Goal: Book appointment/travel/reservation

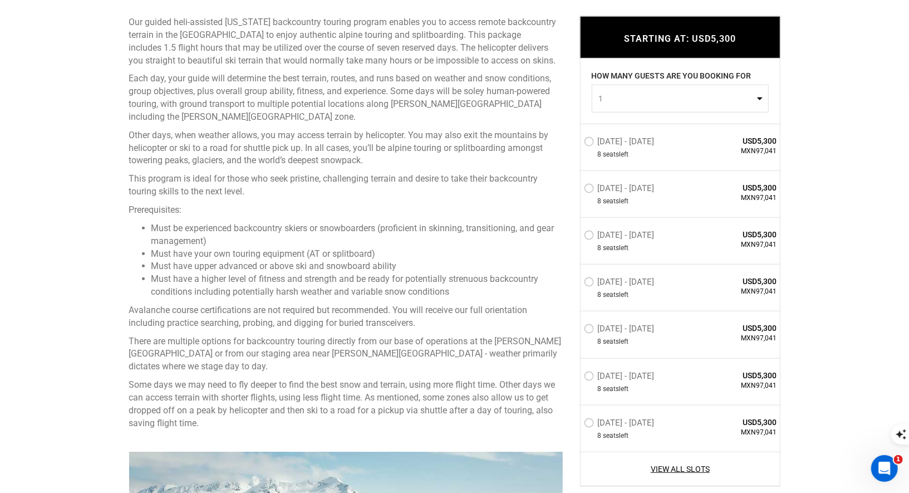
scroll to position [470, 0]
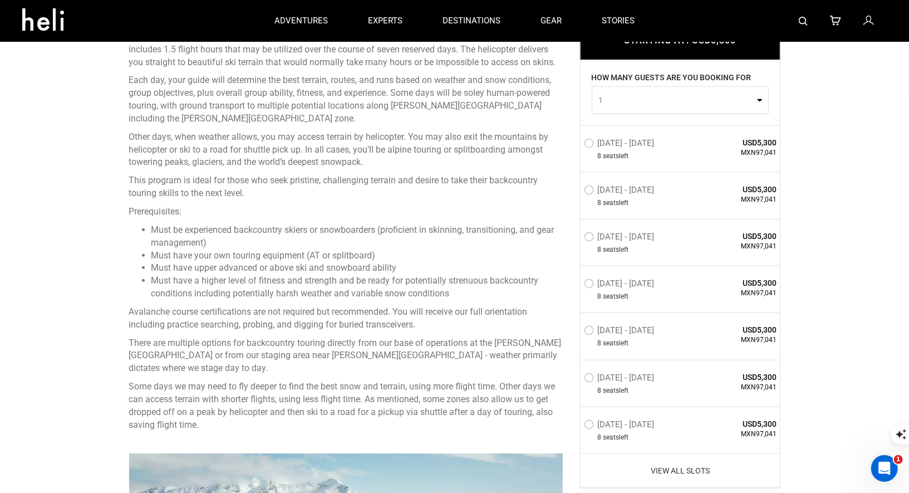
click at [688, 465] on link "View All Slots" at bounding box center [680, 470] width 193 height 11
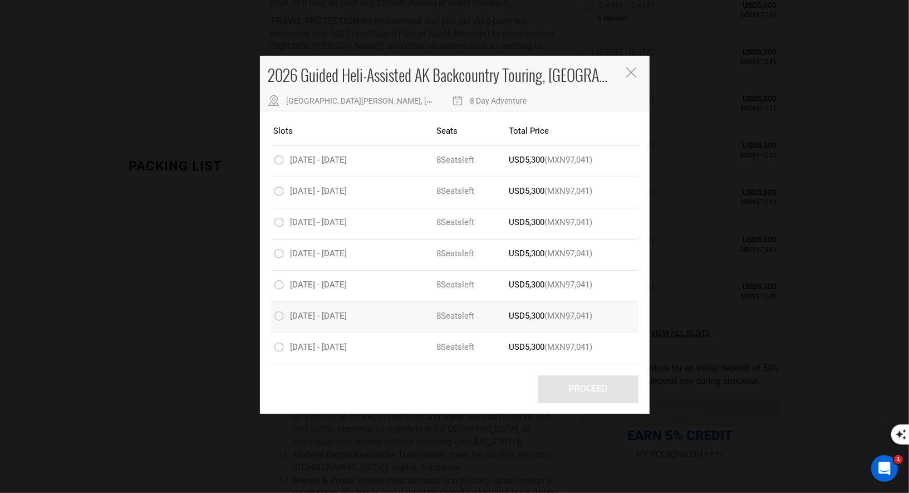
scroll to position [1563, 0]
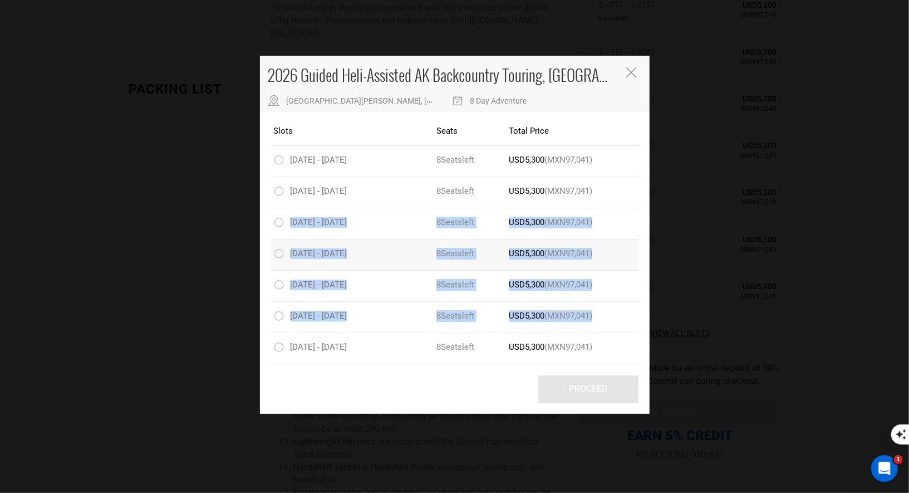
drag, startPoint x: 616, startPoint y: 345, endPoint x: 447, endPoint y: 241, distance: 198.7
click at [447, 238] on div "Slots Seats Total Price Slots [DATE] - [DATE] Seats 8 Seat s left Guests USD5,3…" at bounding box center [455, 262] width 390 height 302
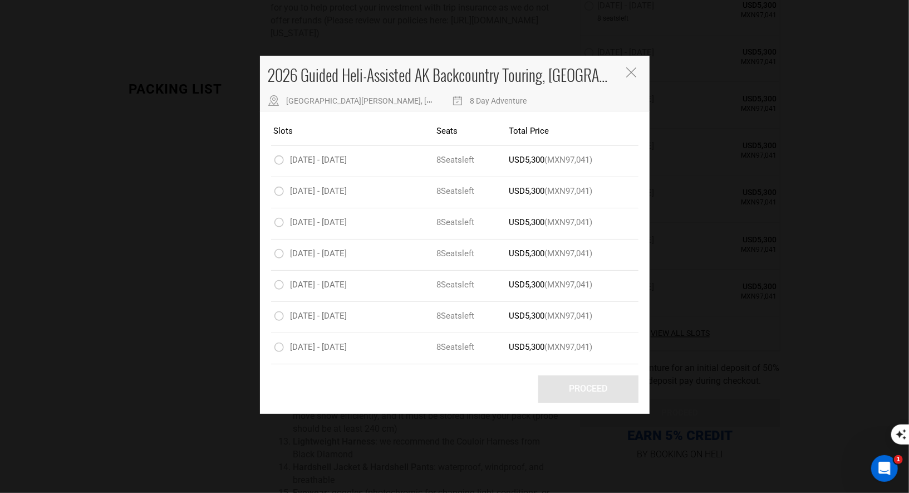
click at [383, 122] on div "Slots Seats Total Price" at bounding box center [454, 131] width 367 height 29
click at [632, 71] on icon "Close" at bounding box center [631, 72] width 10 height 10
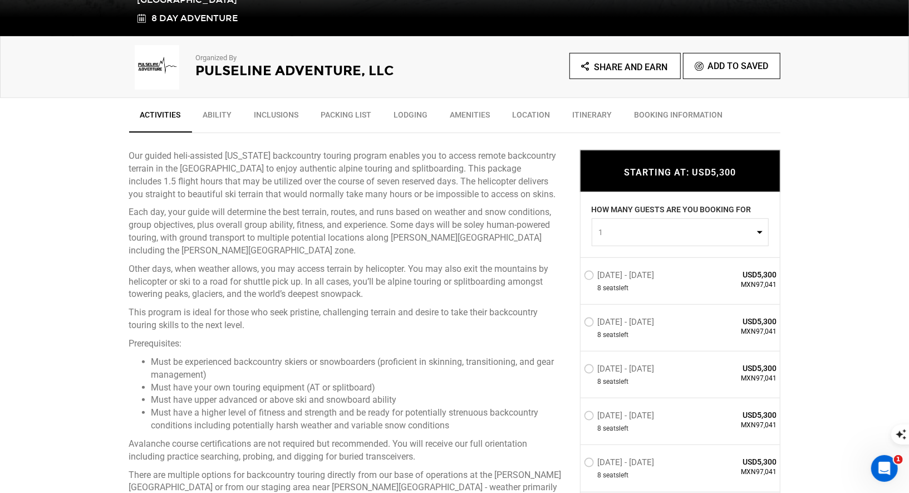
scroll to position [505, 0]
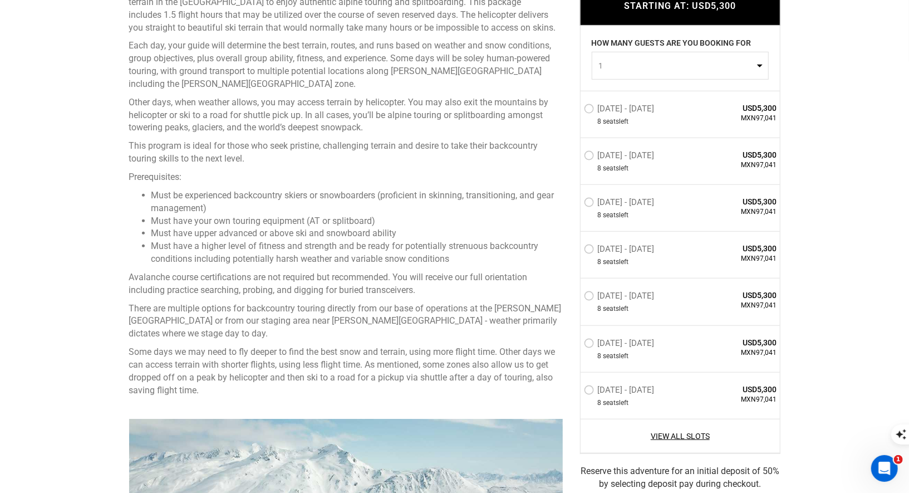
click at [668, 422] on div "View All Slots" at bounding box center [680, 436] width 199 height 35
click at [668, 433] on link "View All Slots" at bounding box center [680, 435] width 193 height 11
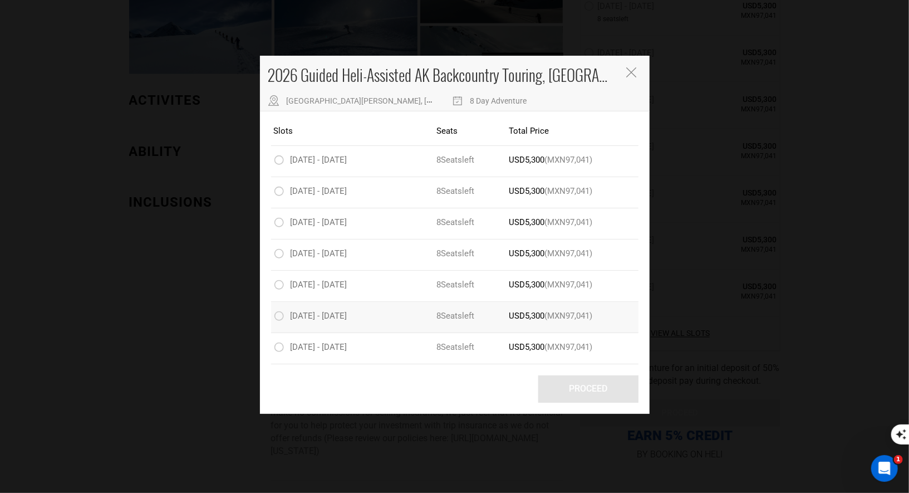
scroll to position [1179, 0]
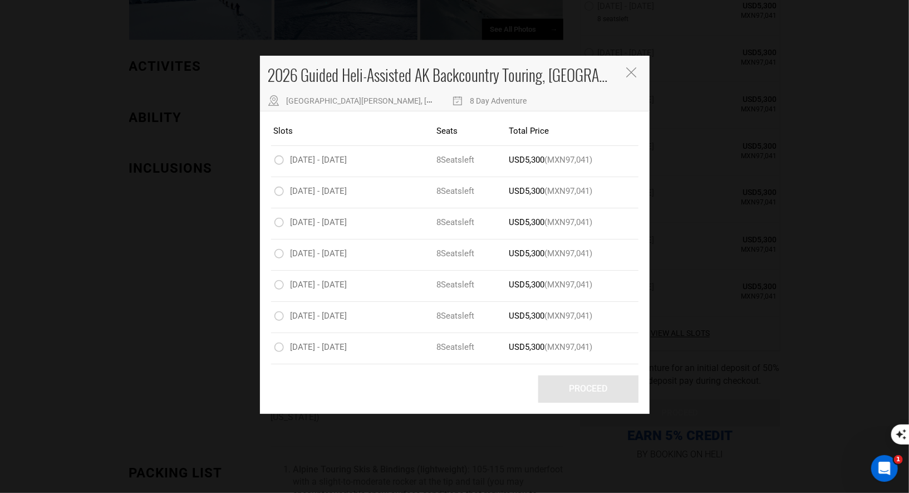
click at [634, 73] on icon "Close" at bounding box center [631, 72] width 10 height 10
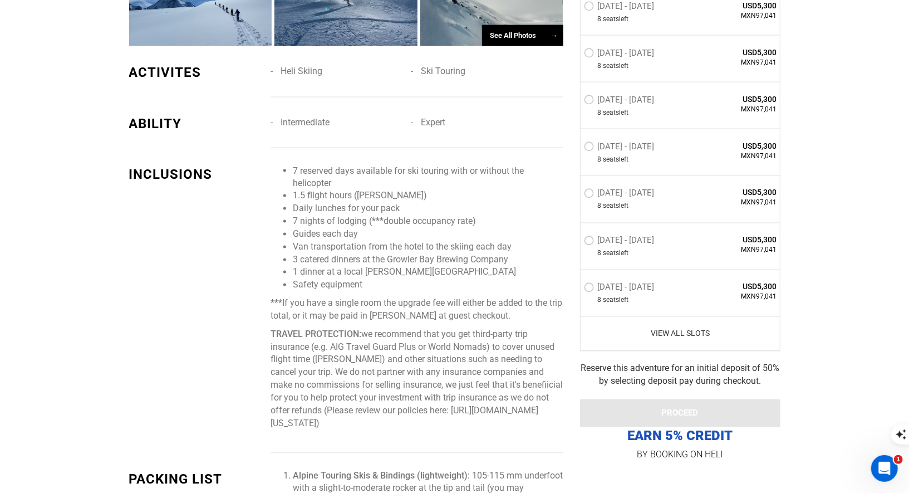
scroll to position [1174, 0]
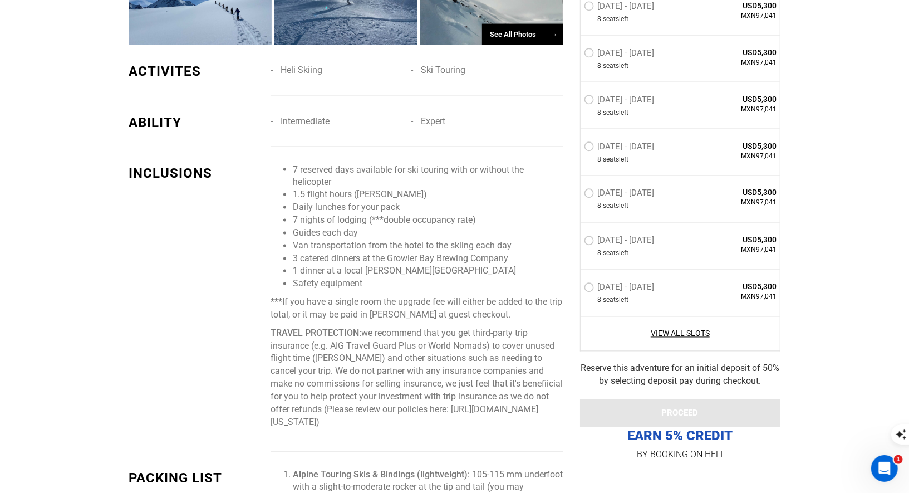
drag, startPoint x: 542, startPoint y: 406, endPoint x: 288, endPoint y: 152, distance: 358.7
click at [288, 164] on span "7 reserved days available for ski touring with or without the helicopter 1.5 fl…" at bounding box center [417, 297] width 292 height 266
copy span "9 loremips dolo sitametco adi eli seddoei temp in utlabor etd magnaaliqu 4.1 en…"
